Goal: Information Seeking & Learning: Learn about a topic

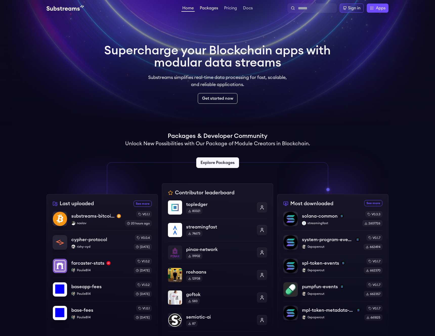
click at [208, 11] on link "Packages" at bounding box center [209, 8] width 20 height 5
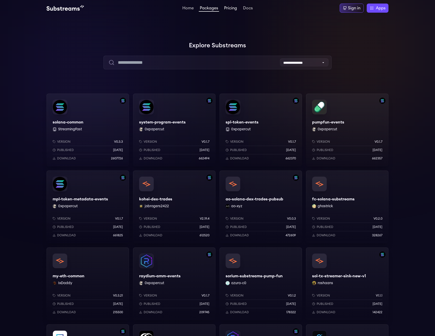
click at [229, 9] on link "Pricing" at bounding box center [230, 8] width 15 height 5
click at [231, 8] on link "Pricing" at bounding box center [230, 8] width 15 height 5
click at [247, 6] on link "Docs" at bounding box center [248, 8] width 12 height 5
